Goal: Information Seeking & Learning: Learn about a topic

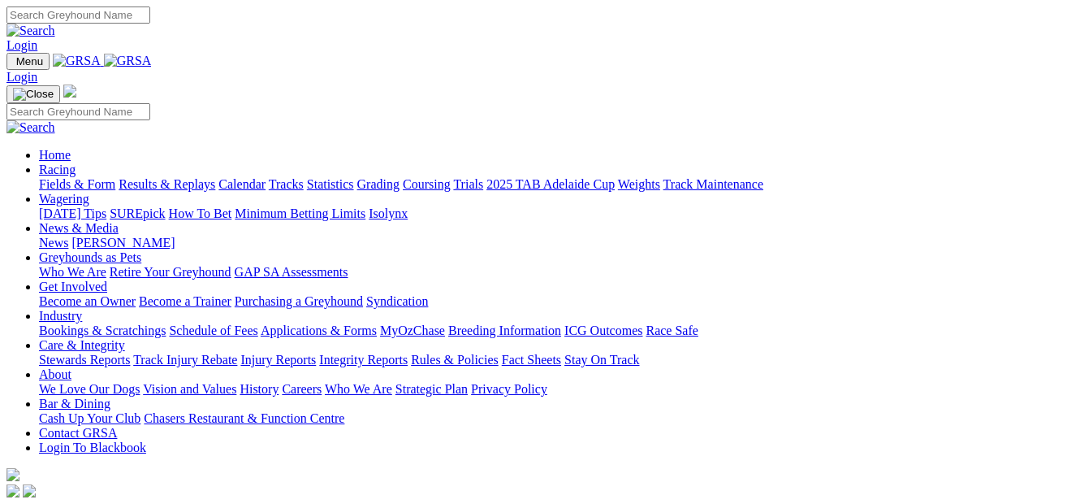
click at [76, 162] on link "Racing" at bounding box center [57, 169] width 37 height 14
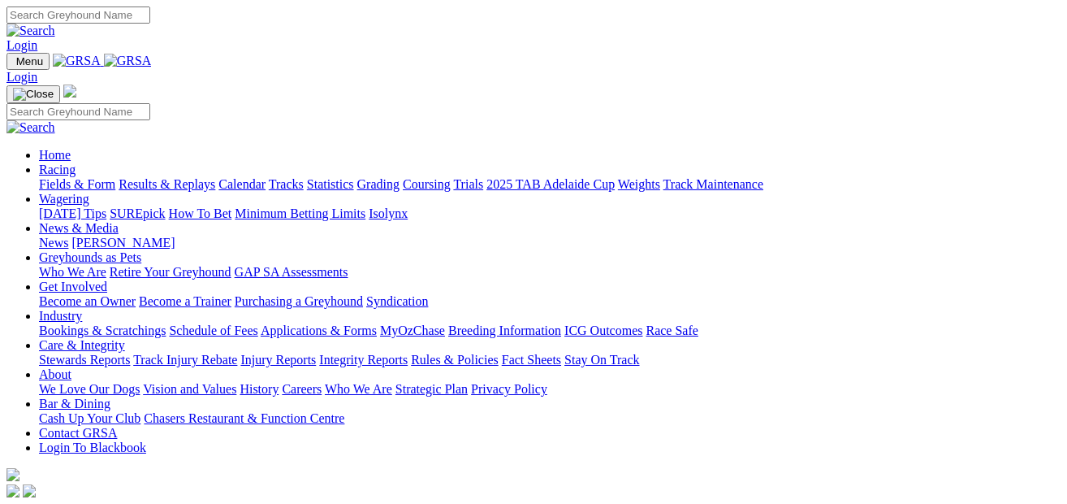
click at [74, 177] on link "Fields & Form" at bounding box center [77, 184] width 76 height 14
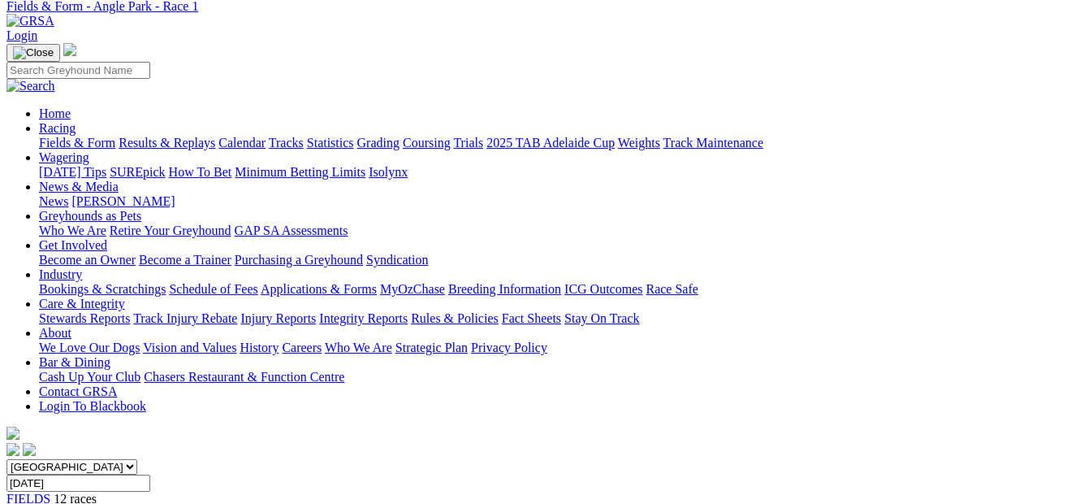
scroll to position [64, 0]
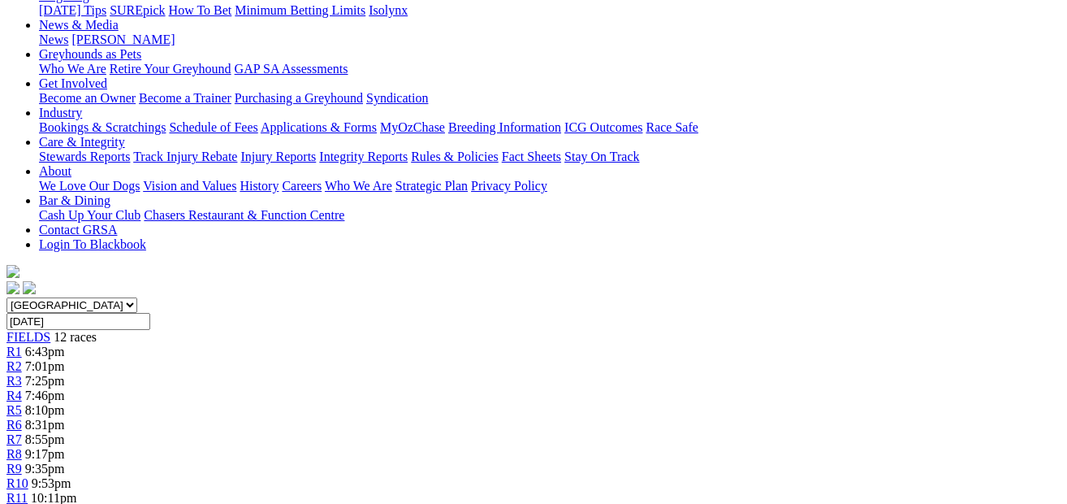
scroll to position [227, 0]
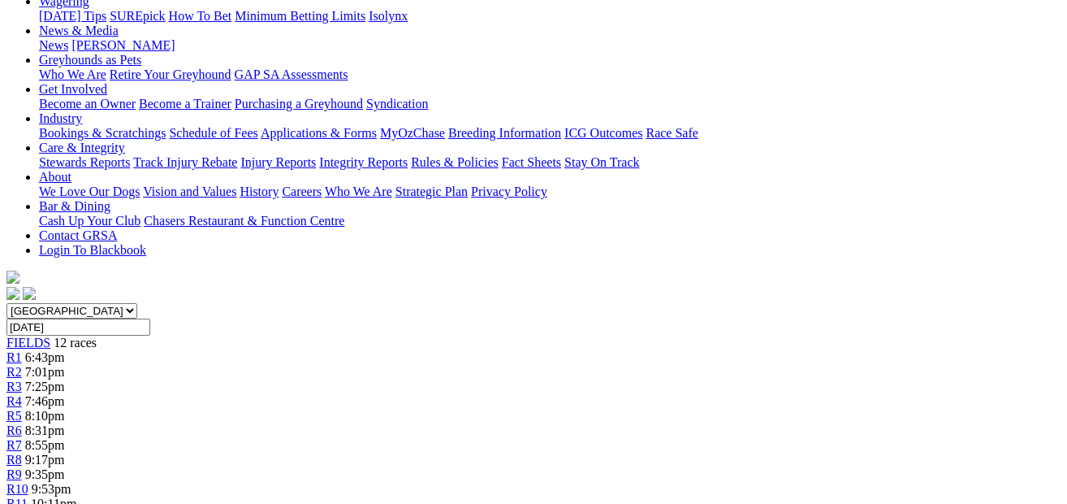
click at [65, 379] on span "7:25pm" at bounding box center [45, 386] width 40 height 14
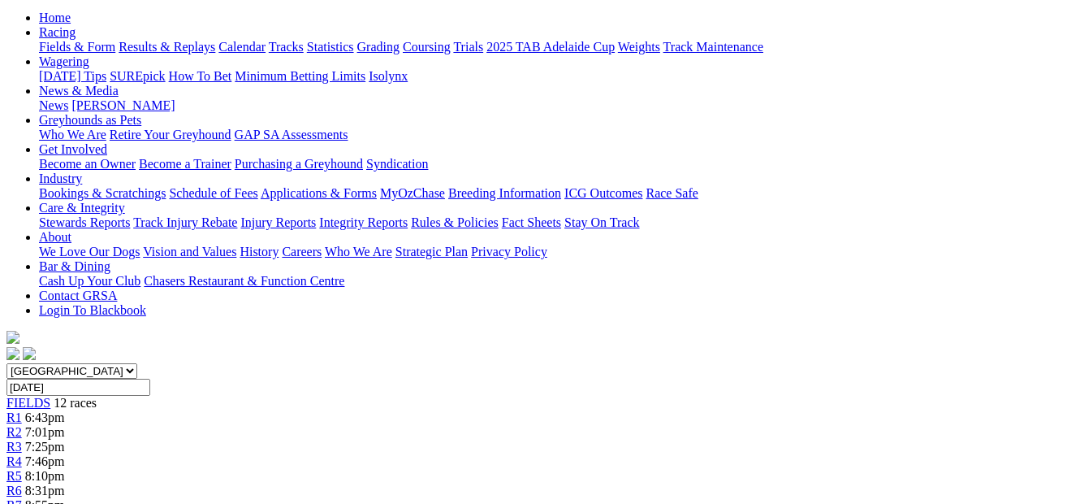
scroll to position [116, 0]
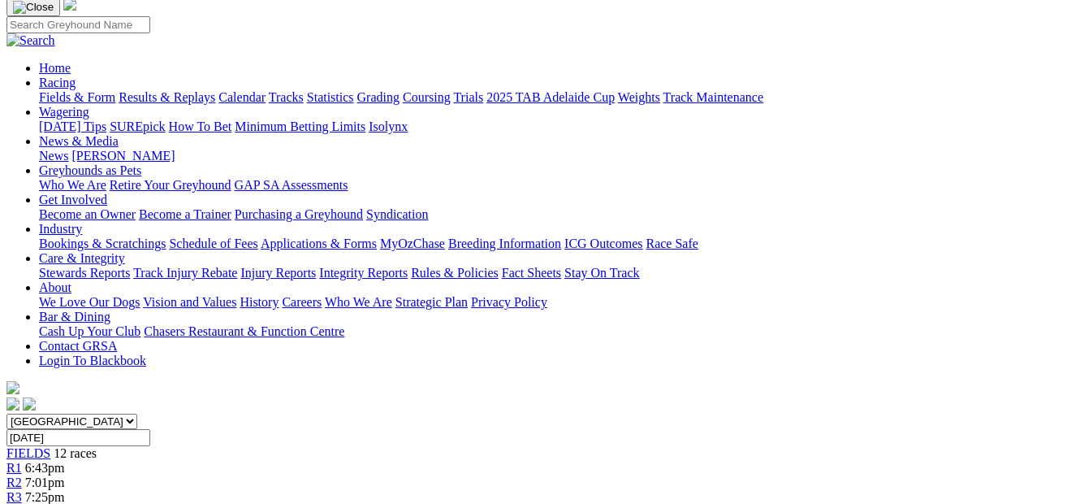
click at [387, 503] on div "R4 7:46pm" at bounding box center [533, 511] width 1054 height 15
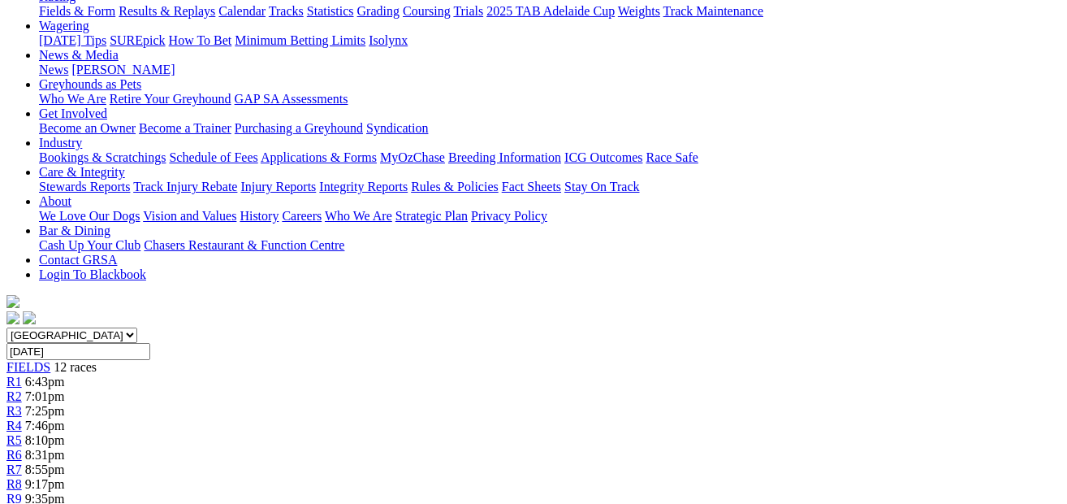
scroll to position [182, 0]
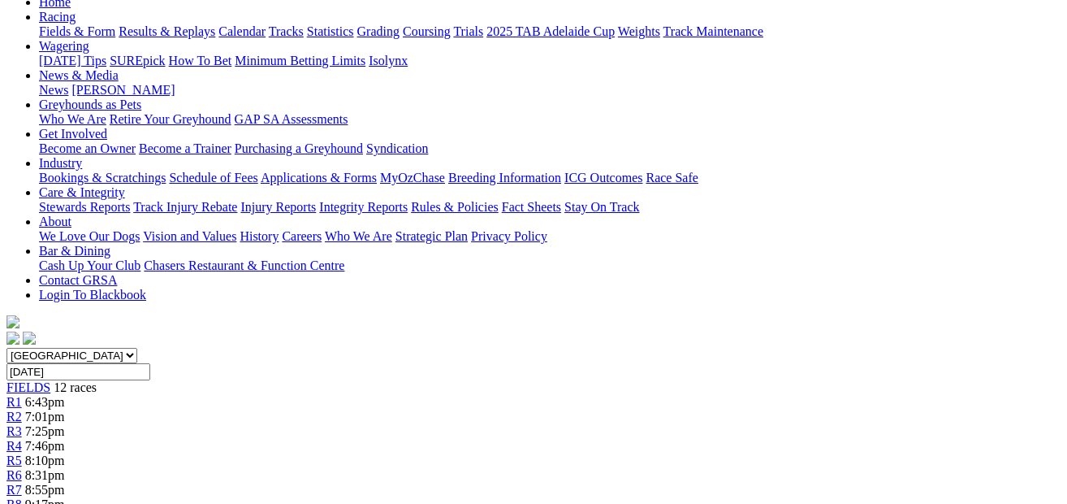
click at [408, 439] on div "R4 7:46pm" at bounding box center [533, 446] width 1054 height 15
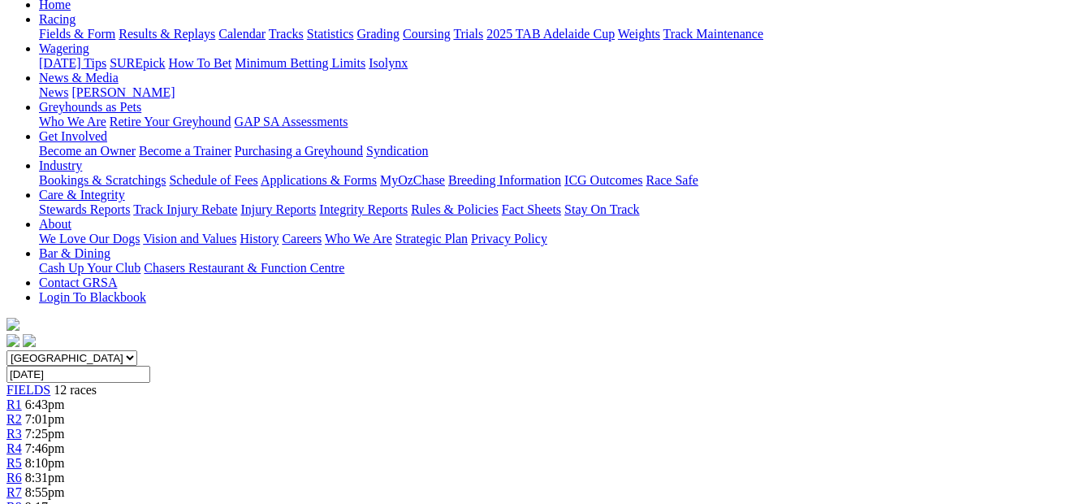
scroll to position [167, 0]
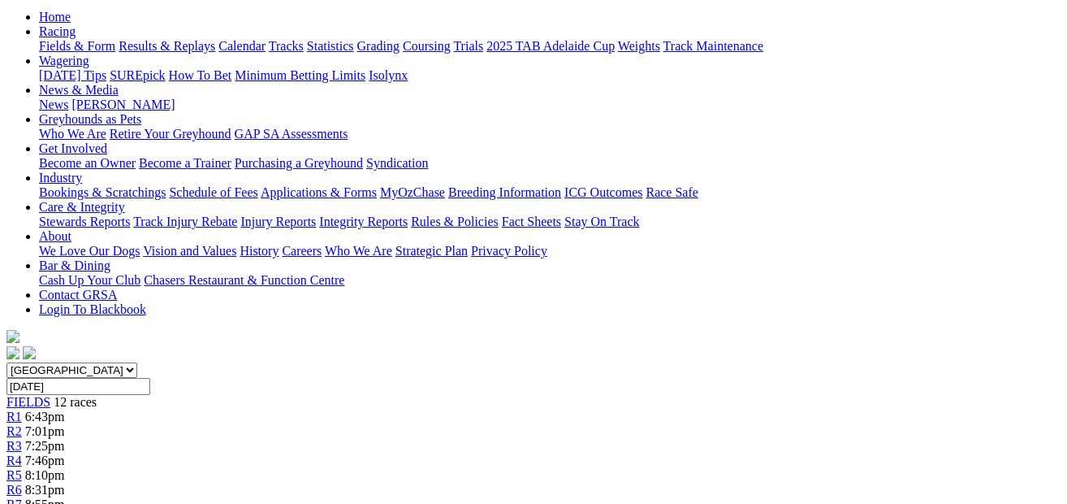
click at [22, 482] on link "R6" at bounding box center [13, 489] width 15 height 14
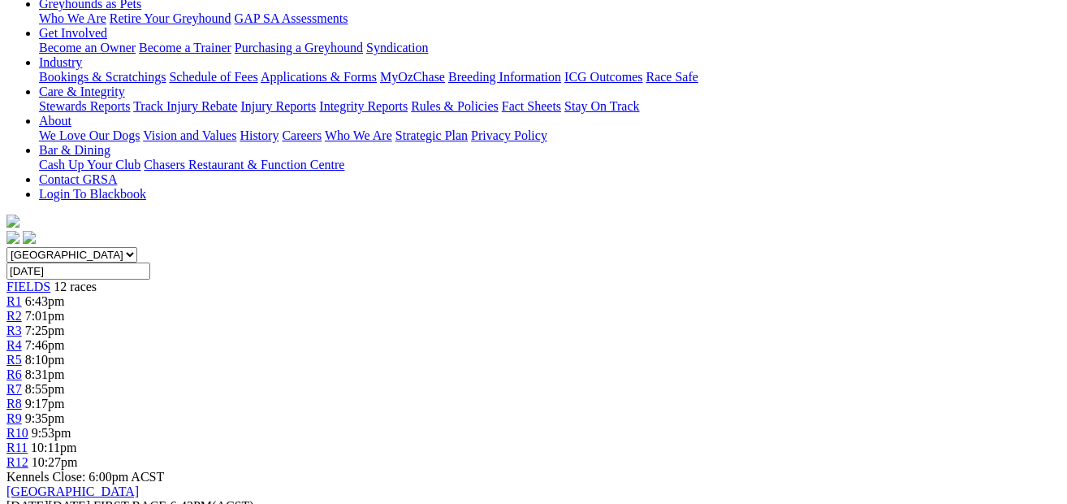
scroll to position [237, 0]
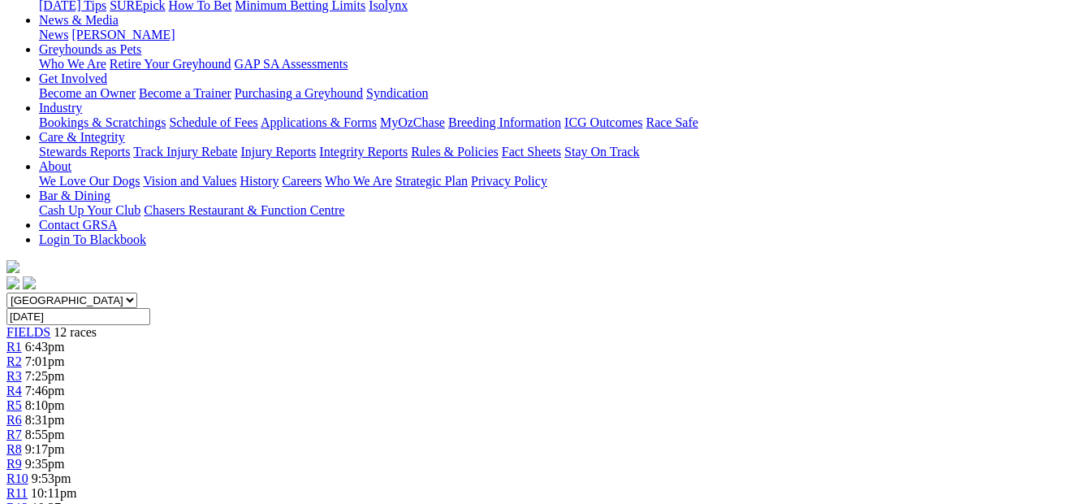
click at [605, 427] on div "R7 8:55pm" at bounding box center [533, 434] width 1054 height 15
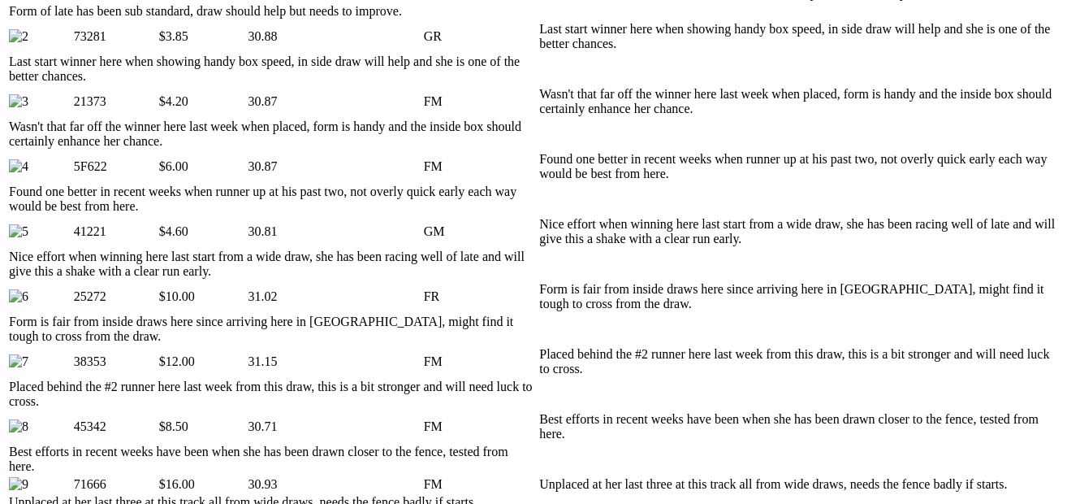
scroll to position [912, 146]
drag, startPoint x: 1057, startPoint y: 138, endPoint x: 1053, endPoint y: 157, distance: 19.3
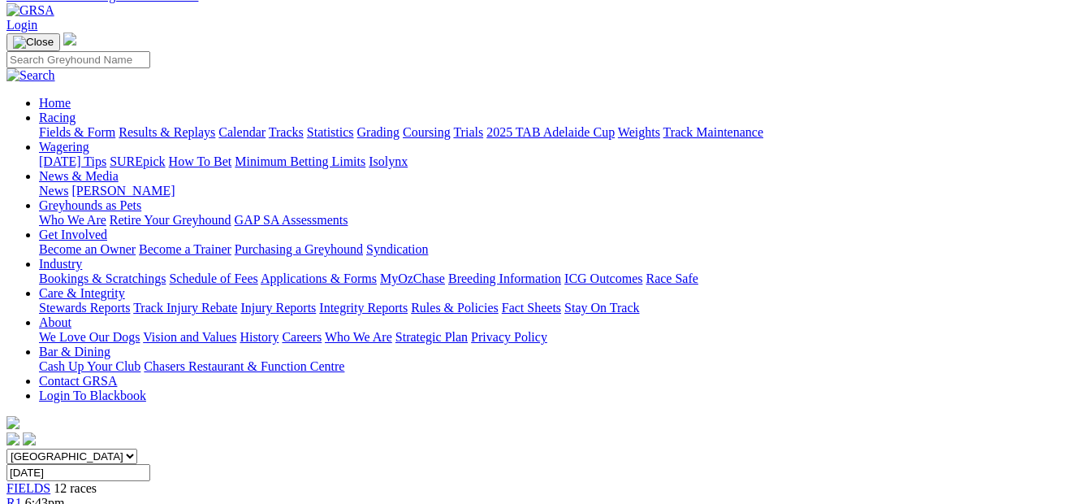
scroll to position [58, 146]
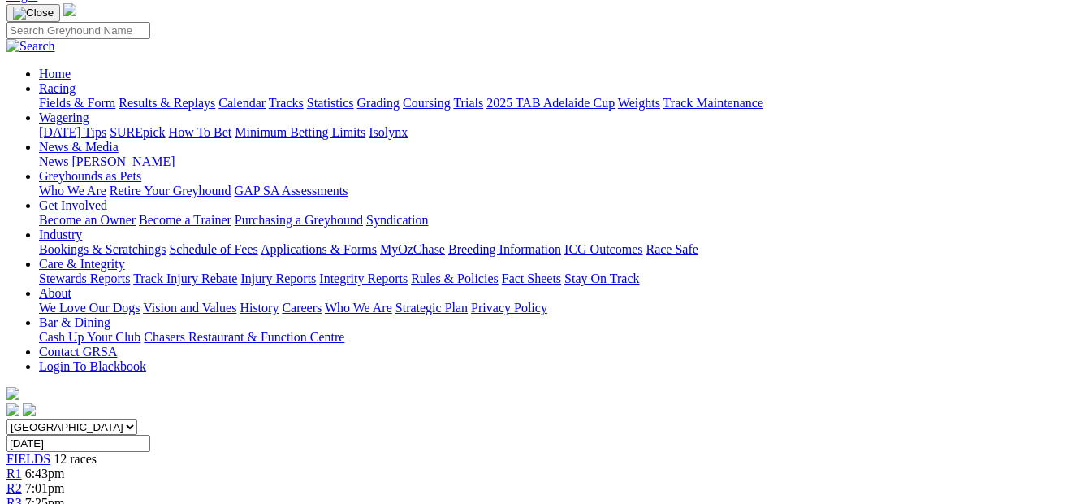
scroll to position [81, 0]
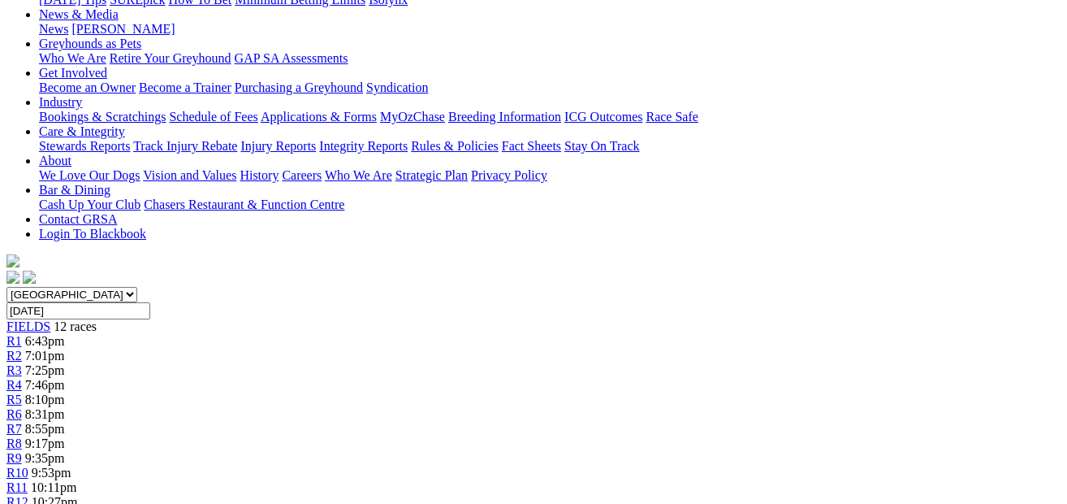
scroll to position [191, 0]
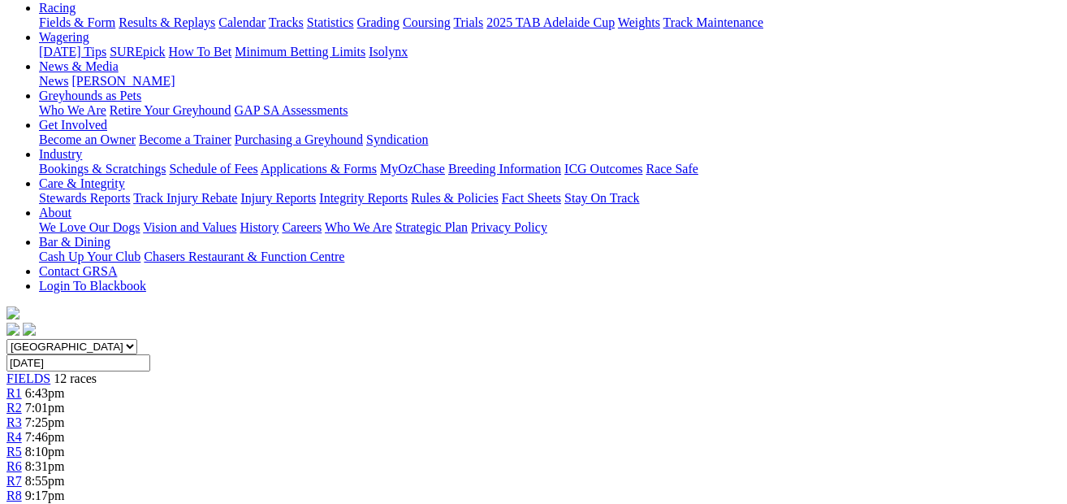
click at [65, 503] on span "9:35pm" at bounding box center [45, 510] width 40 height 14
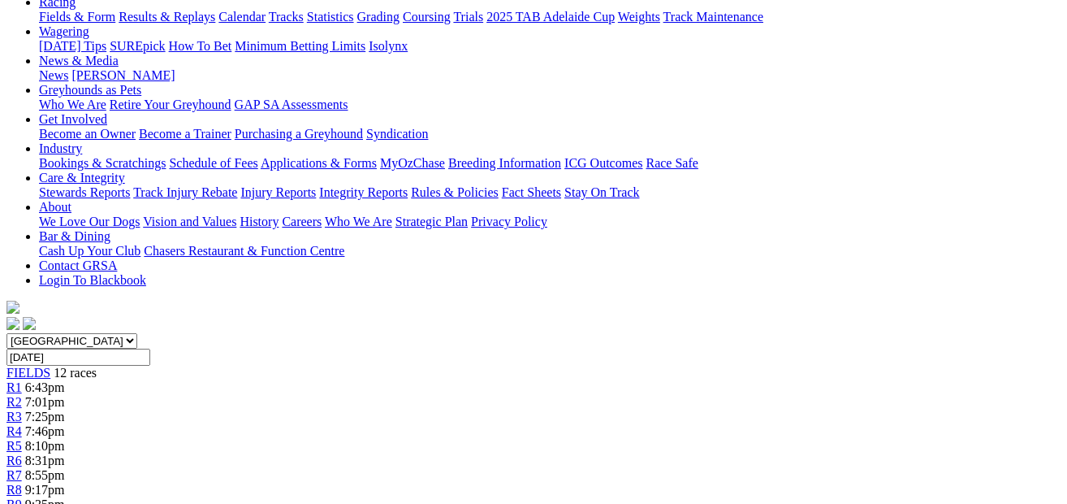
scroll to position [192, 0]
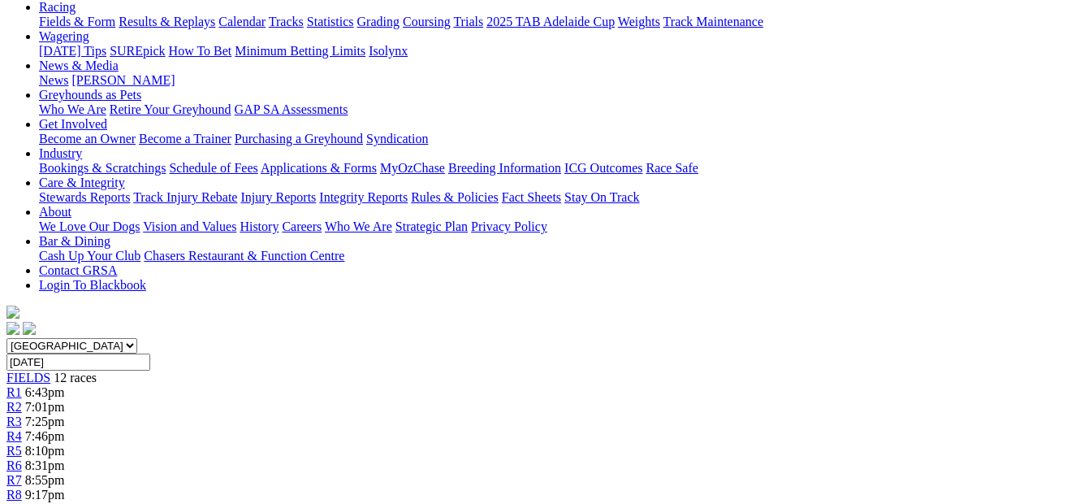
click at [419, 429] on div "R4 7:46pm" at bounding box center [533, 436] width 1054 height 15
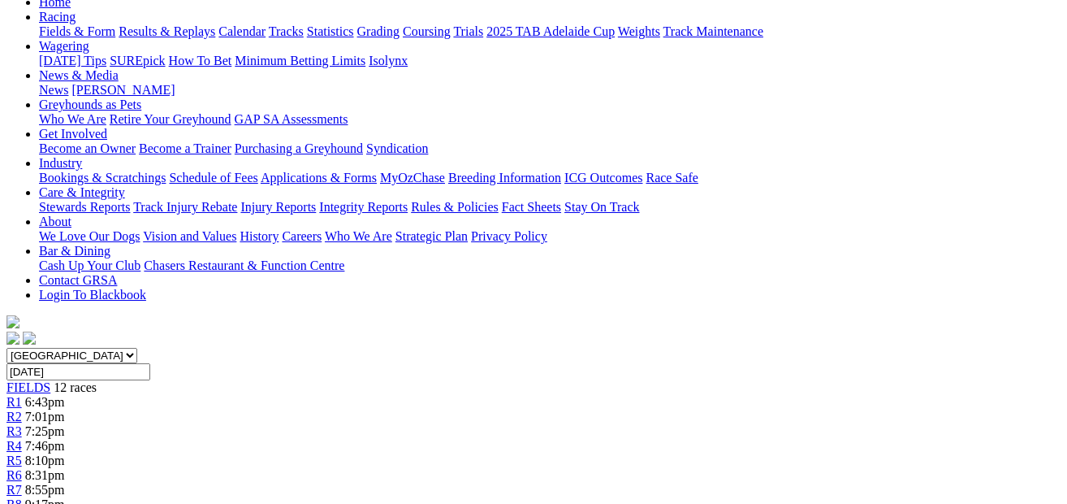
scroll to position [151, 0]
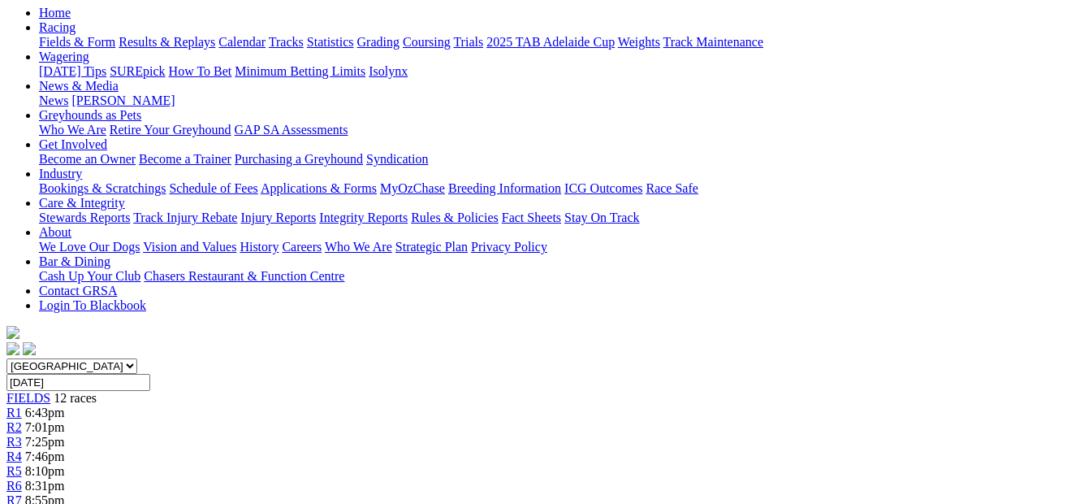
scroll to position [136, 0]
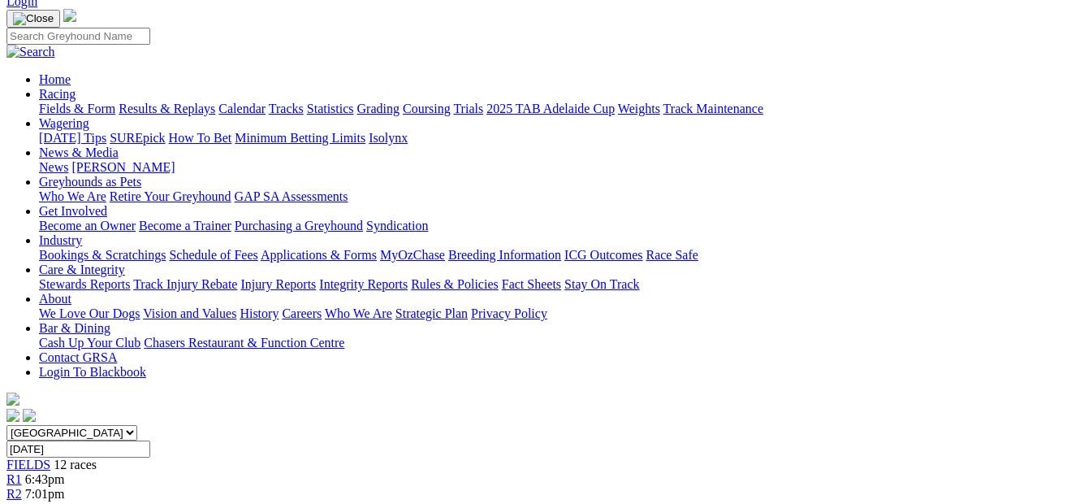
scroll to position [6, 0]
